Goal: Transaction & Acquisition: Book appointment/travel/reservation

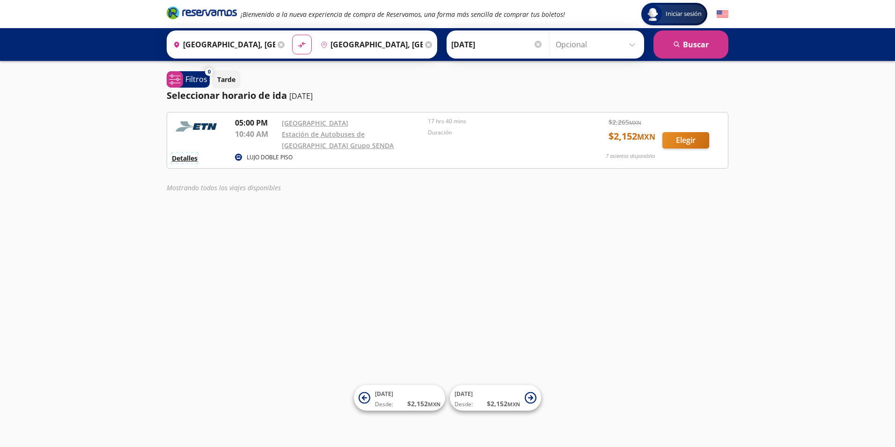
click at [189, 163] on button "Detalles" at bounding box center [185, 158] width 26 height 10
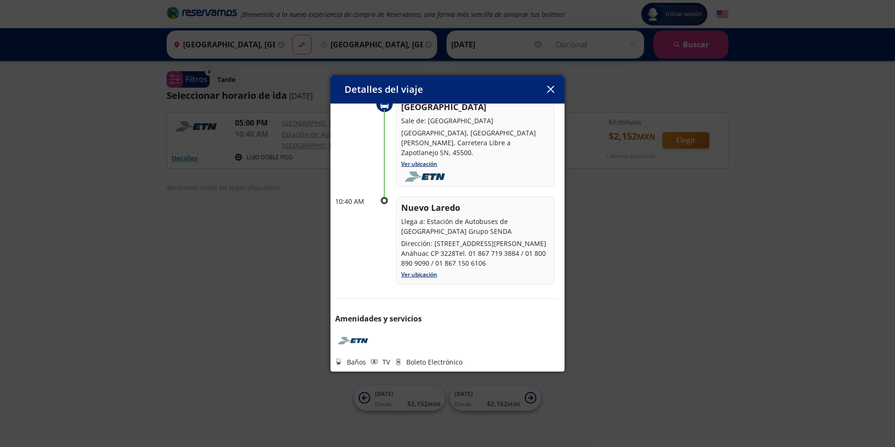
scroll to position [81, 0]
click at [645, 261] on div "Detalles del viaje Salida: [DATE] 17 hrs 40 mins llega: [DATE] Itinerario 05:00…" at bounding box center [447, 223] width 895 height 447
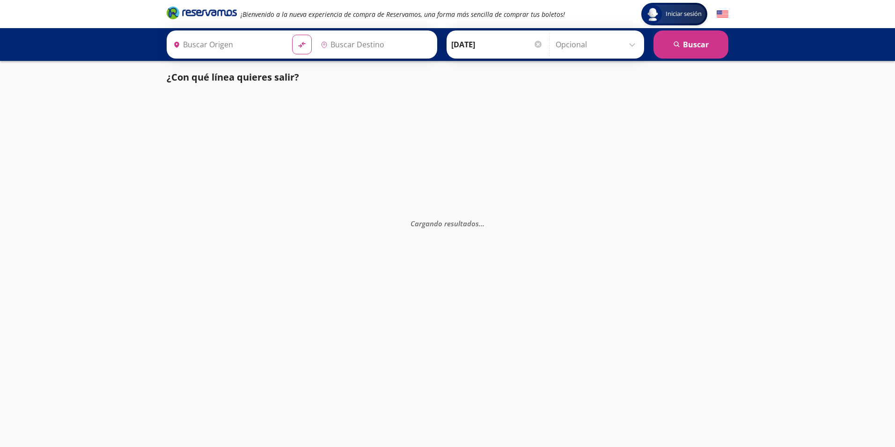
type input "[GEOGRAPHIC_DATA], [GEOGRAPHIC_DATA]"
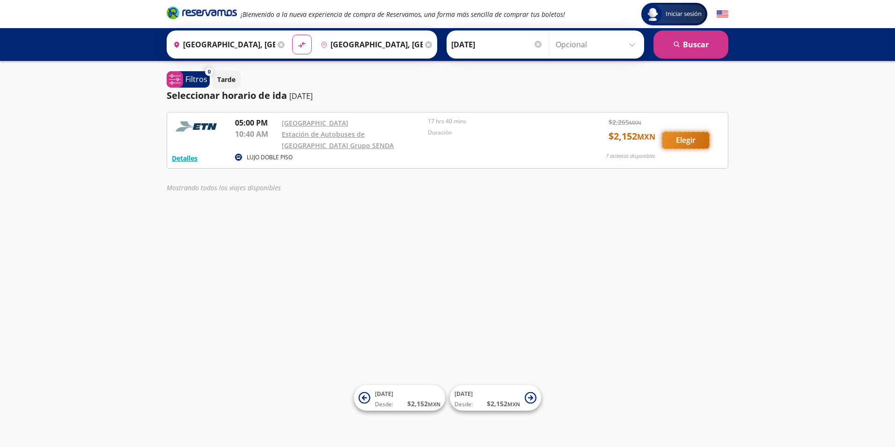
click at [689, 148] on button "Elegir" at bounding box center [685, 140] width 47 height 16
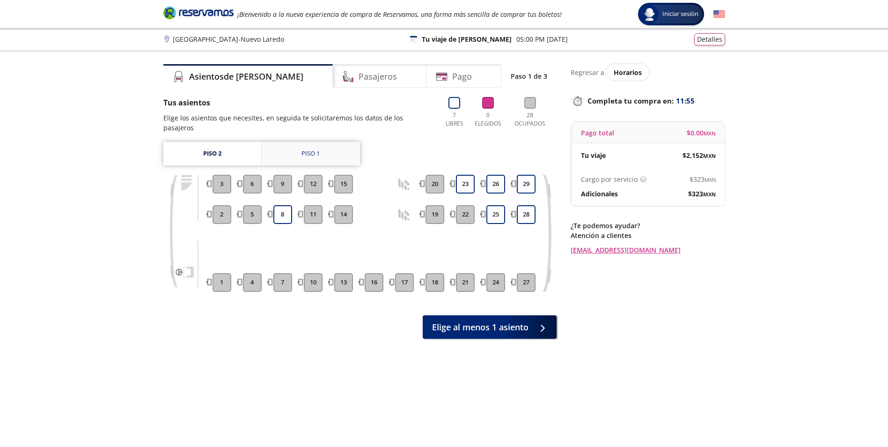
click at [308, 149] on div "Piso 1" at bounding box center [310, 153] width 18 height 9
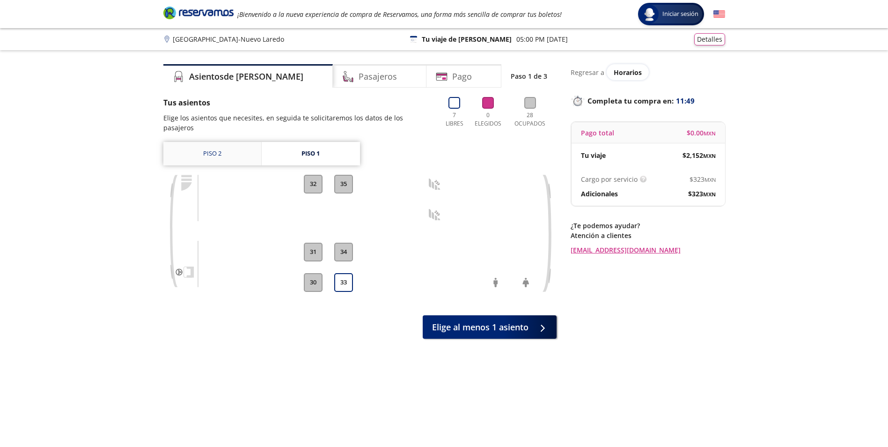
click at [226, 144] on link "Piso 2" at bounding box center [212, 153] width 98 height 23
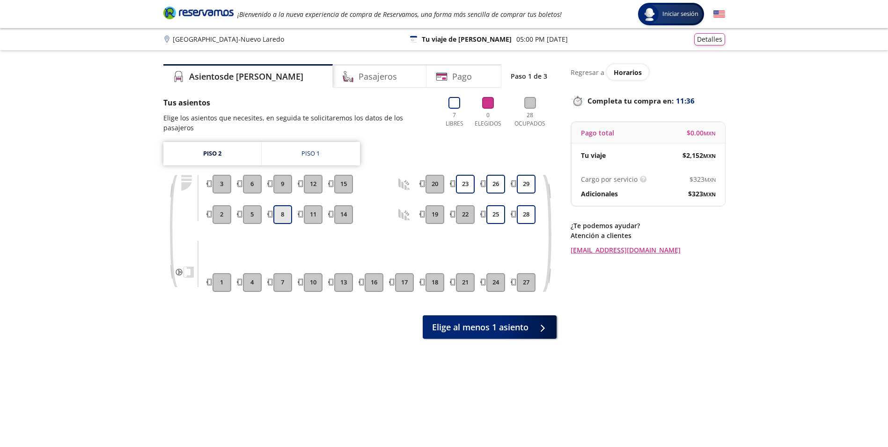
click at [282, 207] on button "8" at bounding box center [282, 214] width 19 height 19
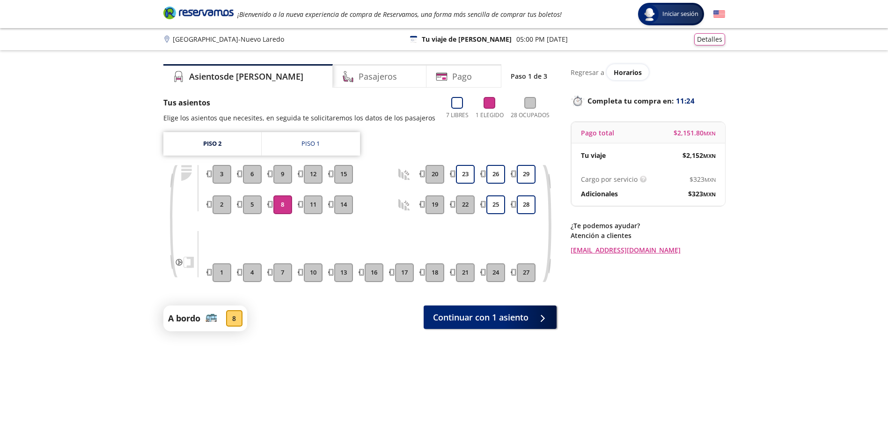
click at [286, 209] on button "8" at bounding box center [282, 204] width 19 height 19
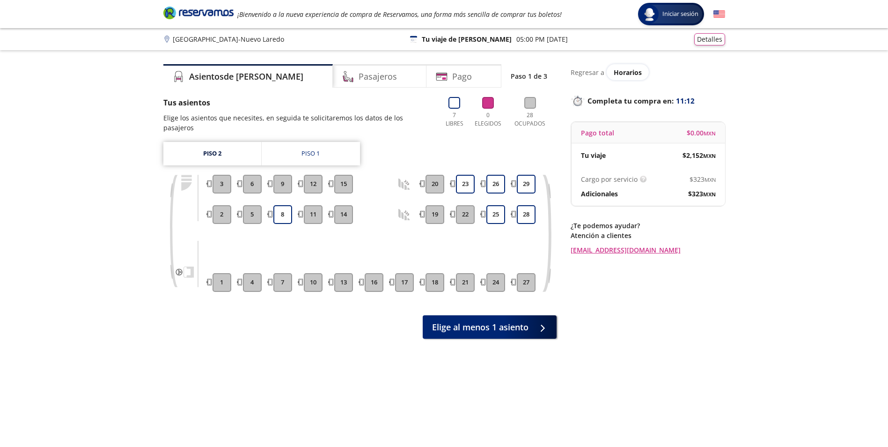
click at [251, 176] on button "6" at bounding box center [252, 184] width 19 height 19
click at [223, 143] on link "Piso 2" at bounding box center [212, 153] width 98 height 23
click at [315, 149] on link "Piso 1" at bounding box center [311, 153] width 98 height 23
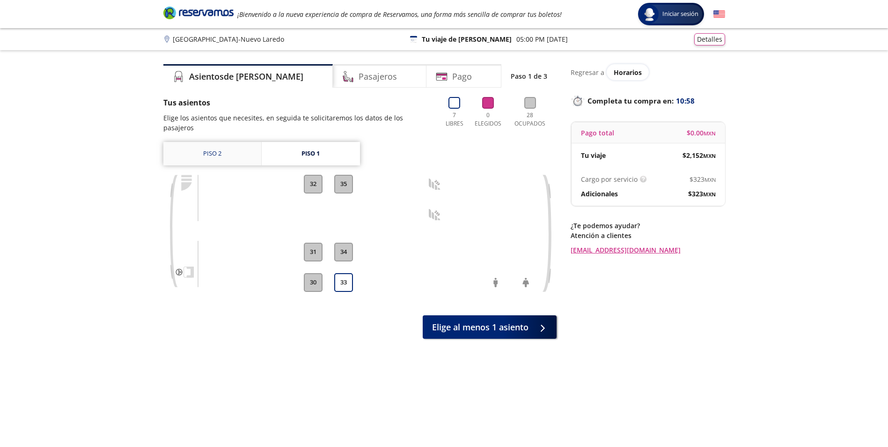
click at [213, 143] on link "Piso 2" at bounding box center [212, 153] width 98 height 23
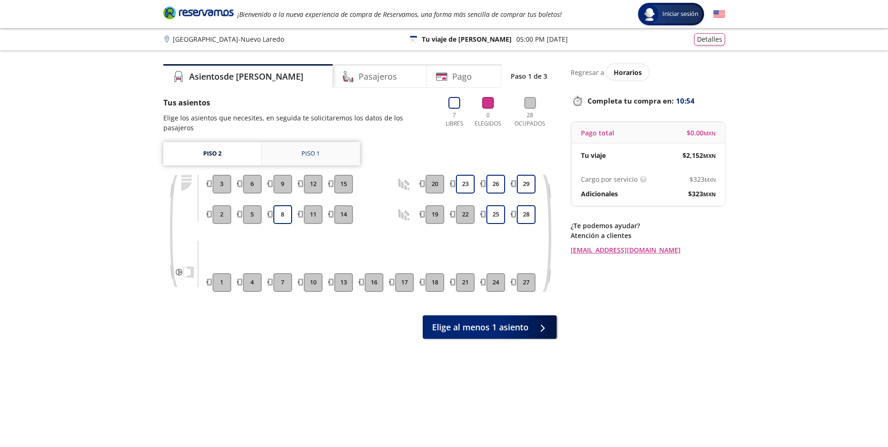
click at [290, 144] on link "Piso 1" at bounding box center [311, 153] width 98 height 23
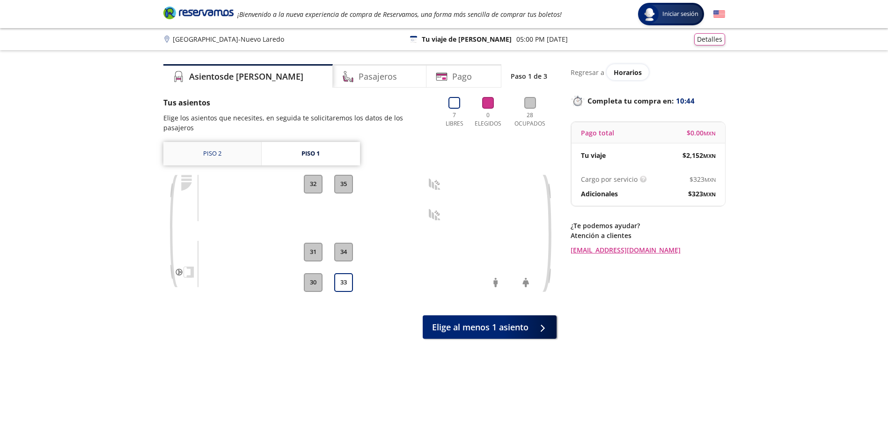
click at [213, 142] on link "Piso 2" at bounding box center [212, 153] width 98 height 23
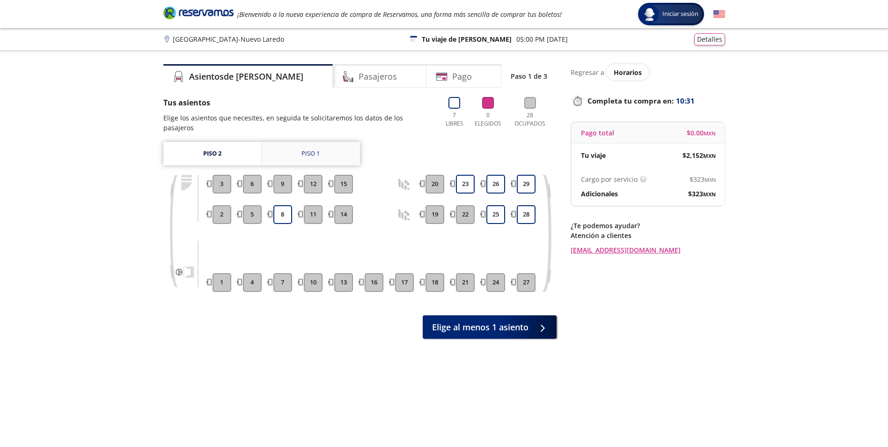
click at [308, 142] on link "Piso 1" at bounding box center [311, 153] width 98 height 23
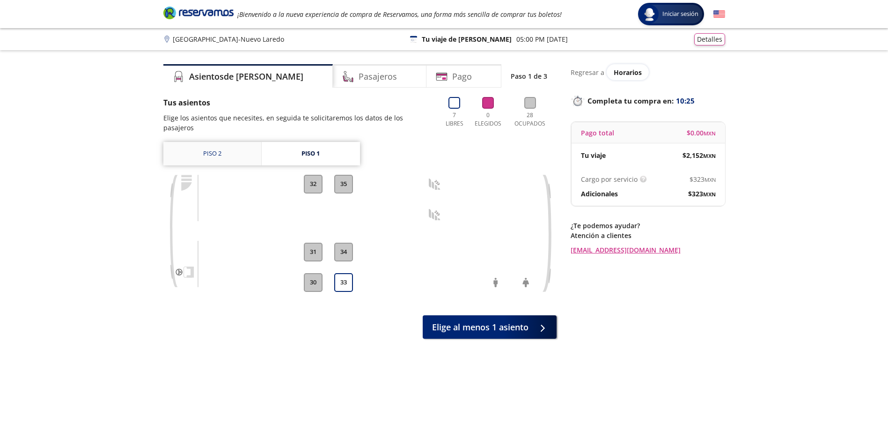
click at [209, 143] on link "Piso 2" at bounding box center [212, 153] width 98 height 23
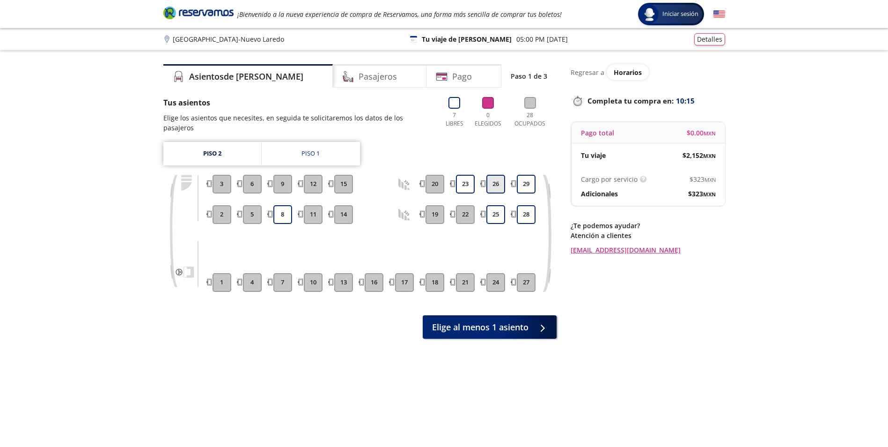
click at [494, 175] on button "26" at bounding box center [495, 184] width 19 height 19
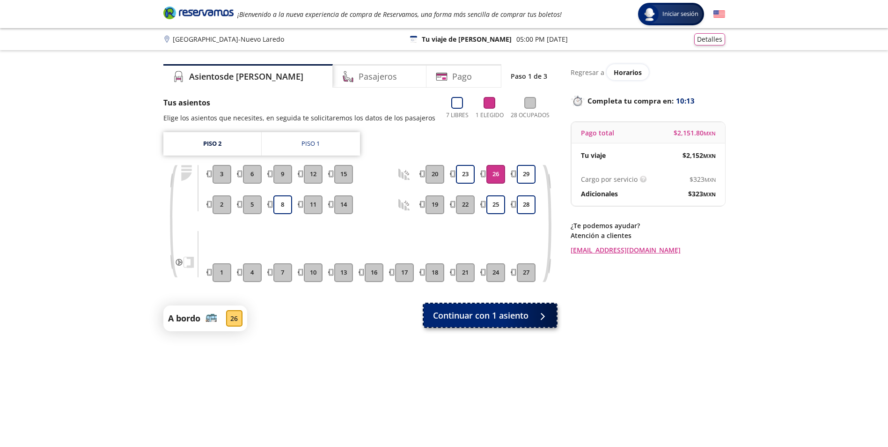
click at [469, 307] on button "Continuar con 1 asiento" at bounding box center [490, 314] width 133 height 23
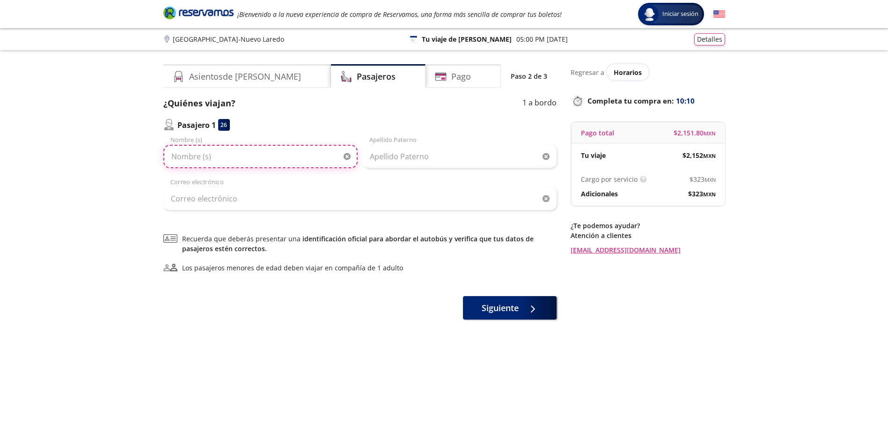
click at [201, 158] on input "Nombre (s)" at bounding box center [260, 156] width 194 height 23
type input "[PERSON_NAME]"
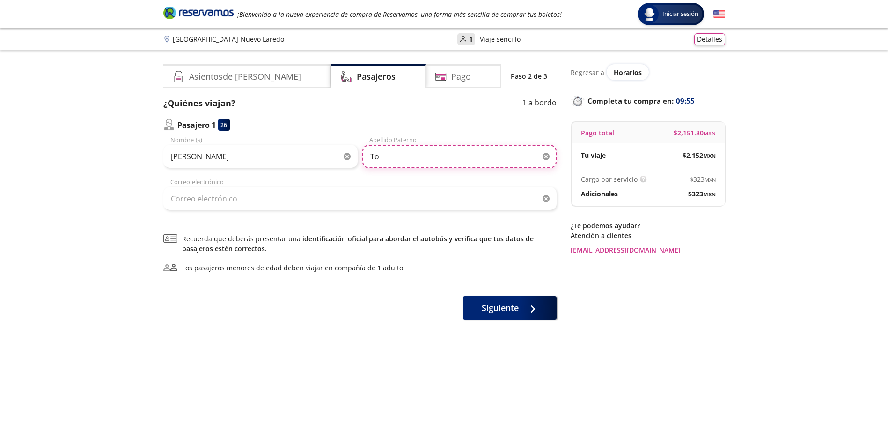
type input "T"
type input "[PERSON_NAME]"
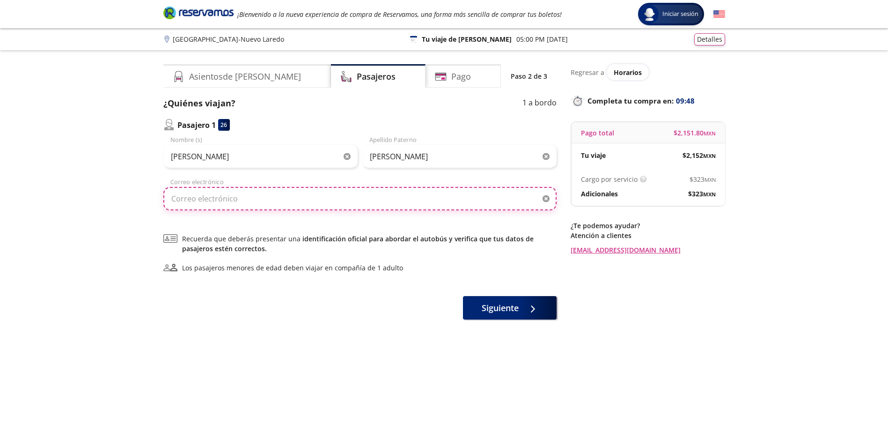
click at [197, 204] on input "Correo electrónico" at bounding box center [359, 198] width 393 height 23
type input "[EMAIL_ADDRESS][DOMAIN_NAME]"
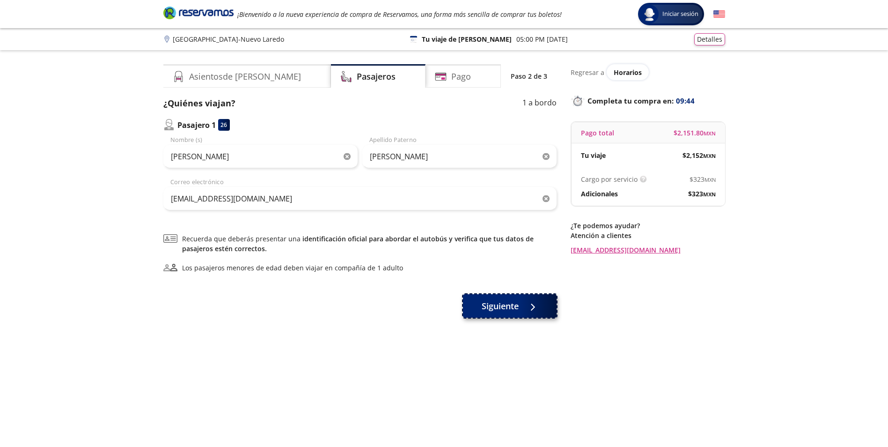
click at [526, 302] on div at bounding box center [530, 306] width 14 height 12
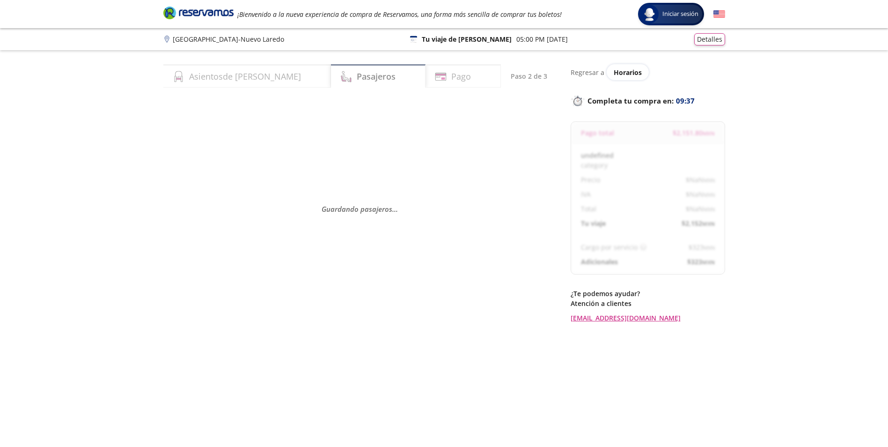
select select "MX"
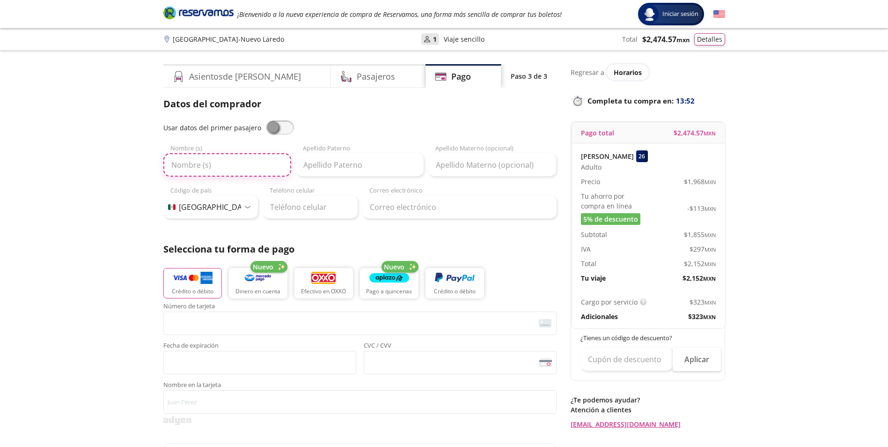
click at [228, 169] on input "Nombre (s)" at bounding box center [227, 164] width 128 height 23
type input "[PERSON_NAME]"
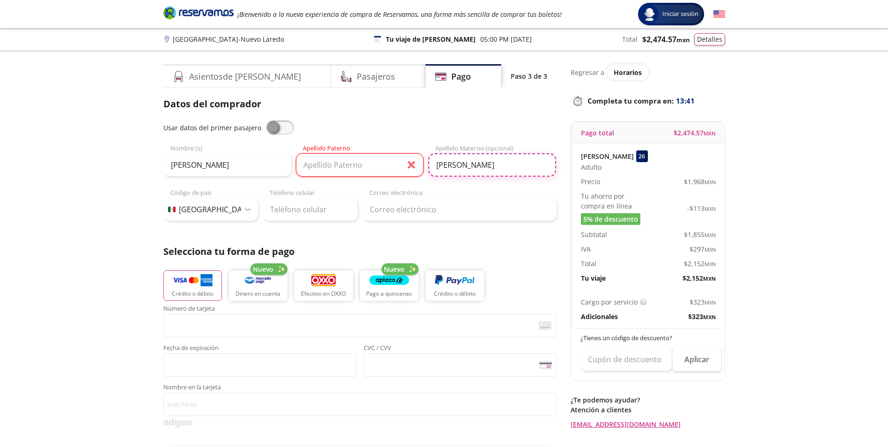
type input "[PERSON_NAME]"
click at [285, 215] on input "Teléfono celular" at bounding box center [310, 209] width 95 height 23
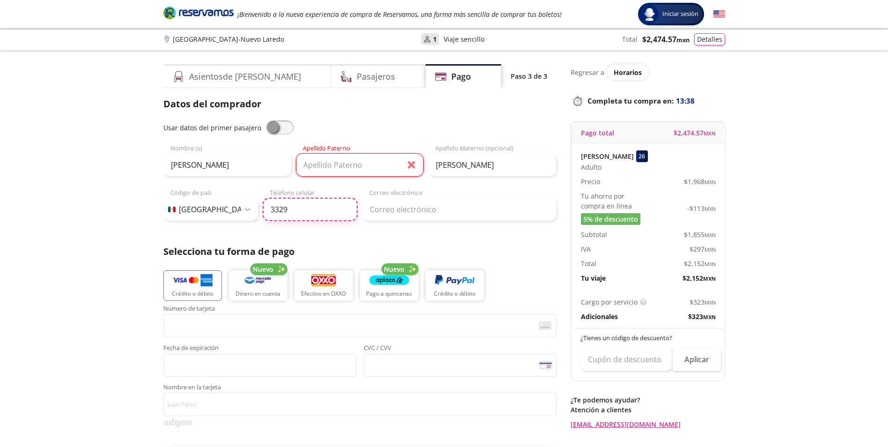
type input "33 2988 5667"
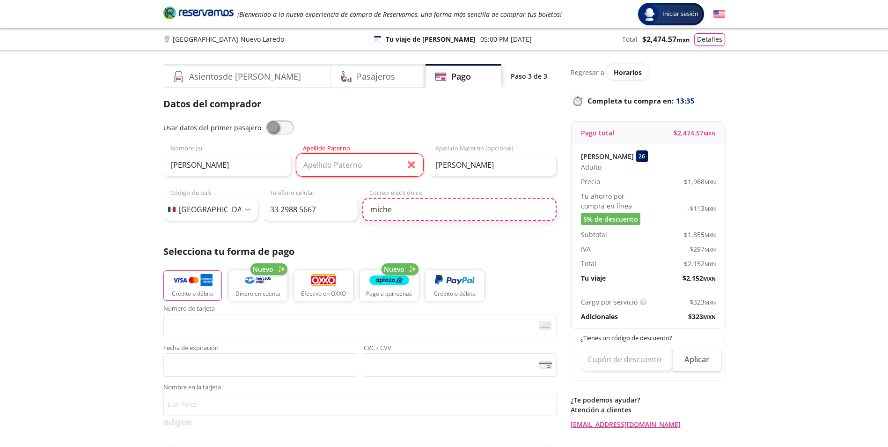
type input "[EMAIL_ADDRESS][DOMAIN_NAME]"
type input "[PERSON_NAME]"
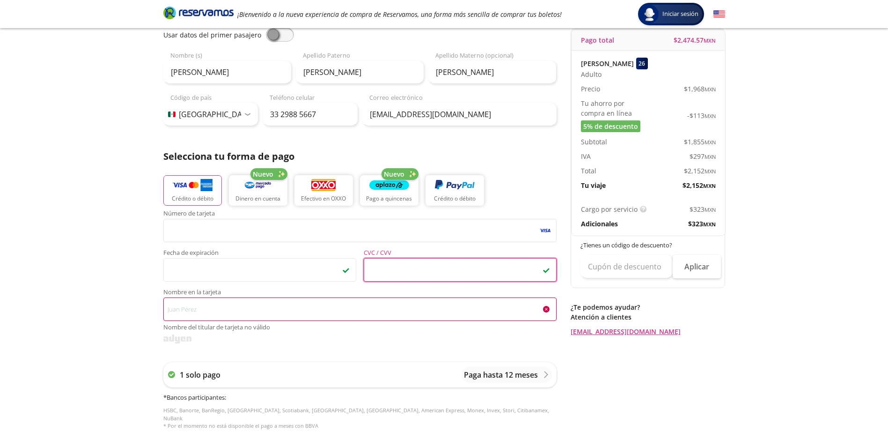
scroll to position [94, 0]
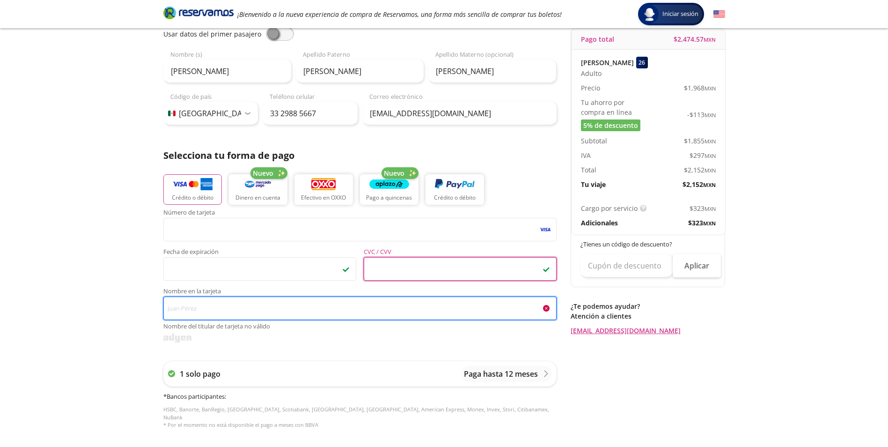
click at [204, 309] on input "Nombre en la tarjeta Nombre del titular de tarjeta no válido" at bounding box center [359, 307] width 393 height 23
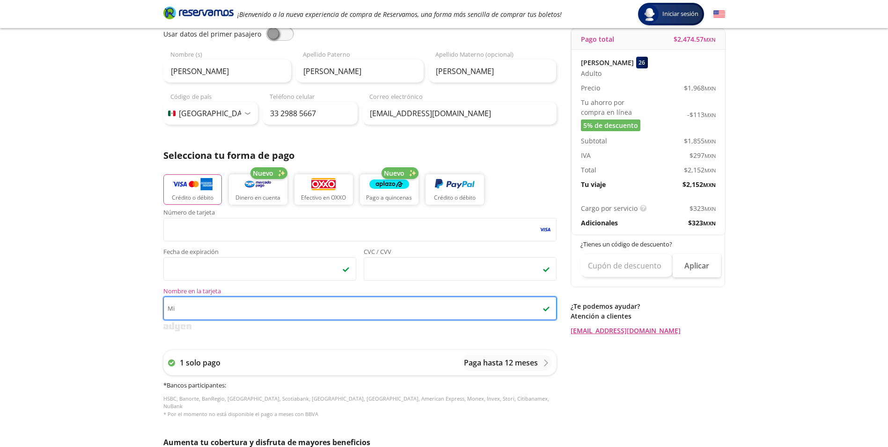
type input "M"
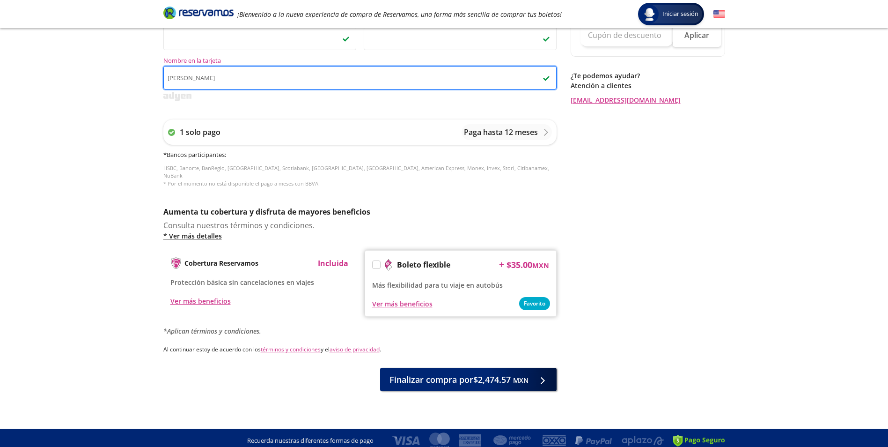
scroll to position [328, 0]
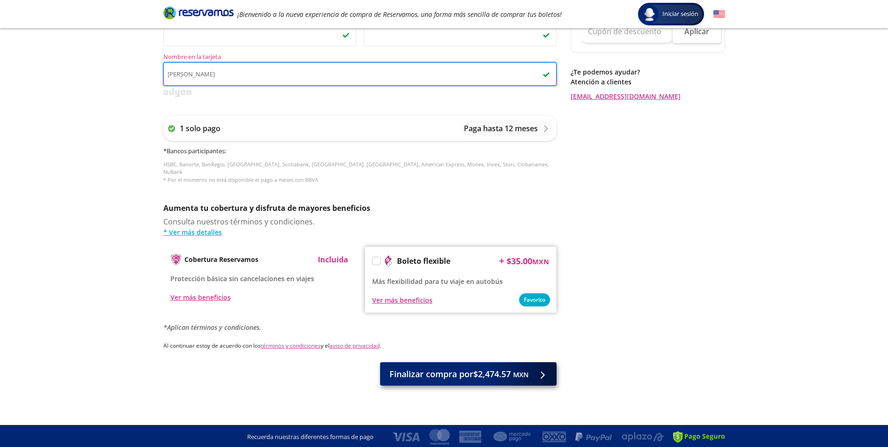
type input "[PERSON_NAME]"
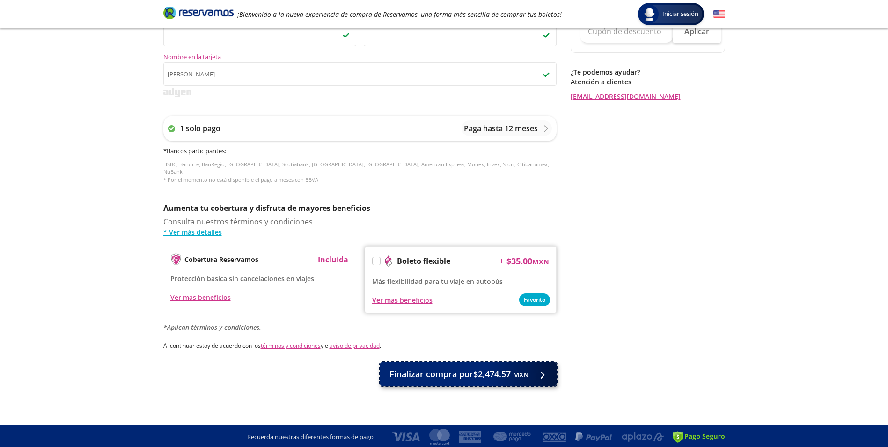
click at [478, 380] on span "Finalizar compra por $2,474.57 MXN" at bounding box center [458, 373] width 139 height 13
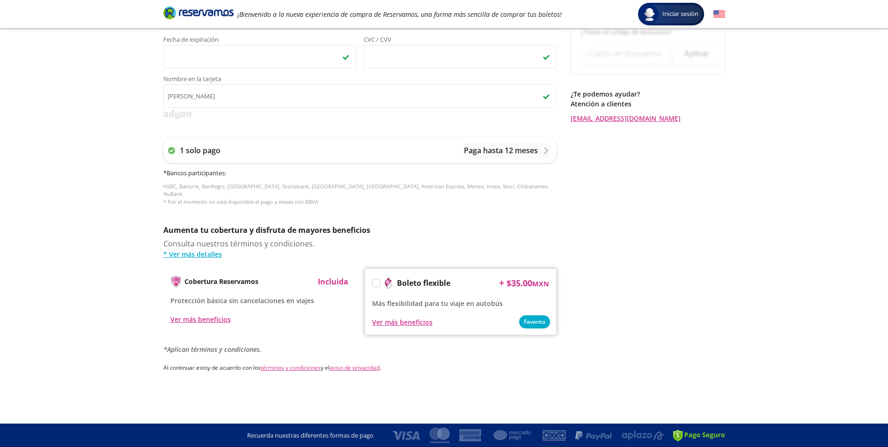
scroll to position [0, 0]
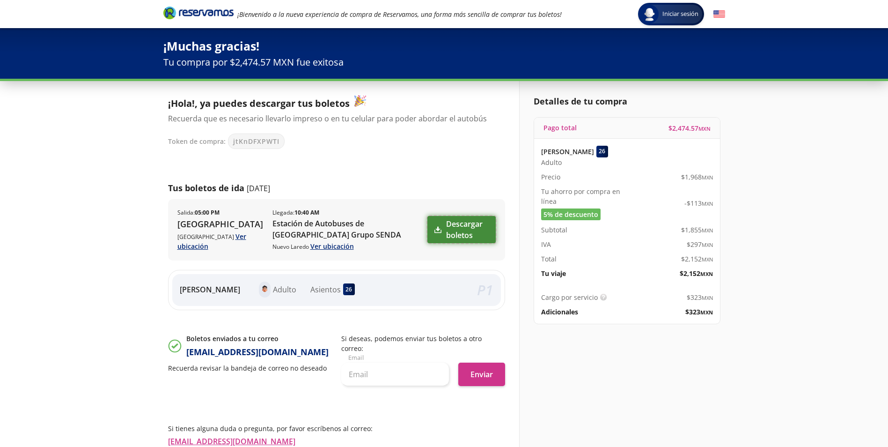
click at [444, 226] on link "Descargar boletos" at bounding box center [461, 229] width 68 height 27
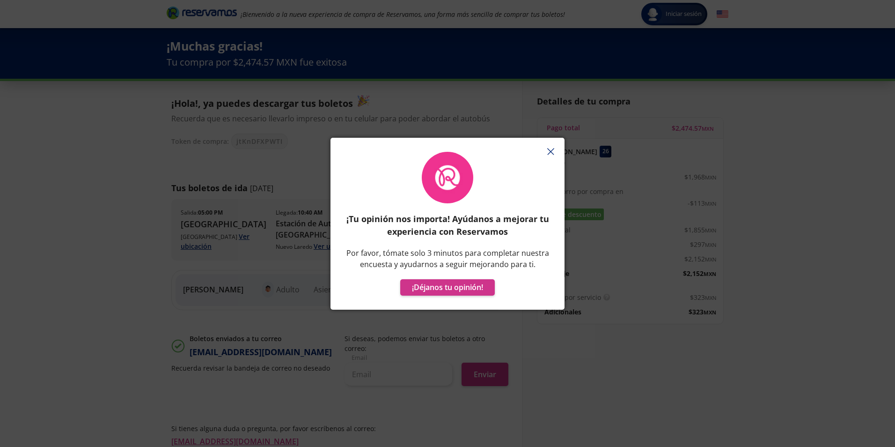
click at [554, 151] on icon "button" at bounding box center [550, 151] width 7 height 7
